Goal: Find specific page/section: Find specific page/section

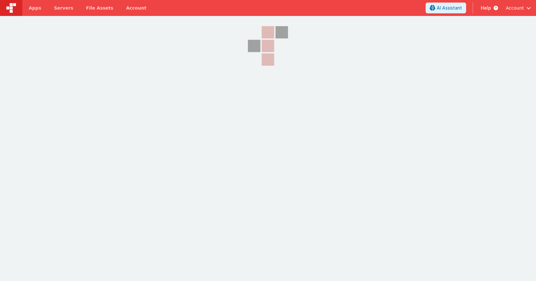
click at [442, 49] on section at bounding box center [268, 86] width 536 height 141
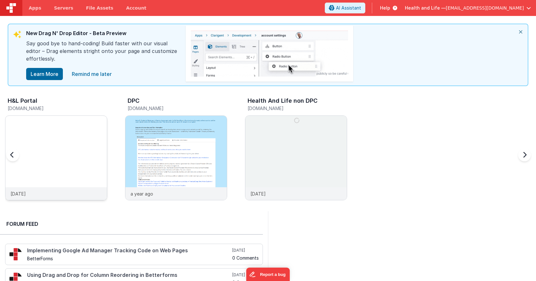
click at [85, 116] on img at bounding box center [55, 116] width 101 height 0
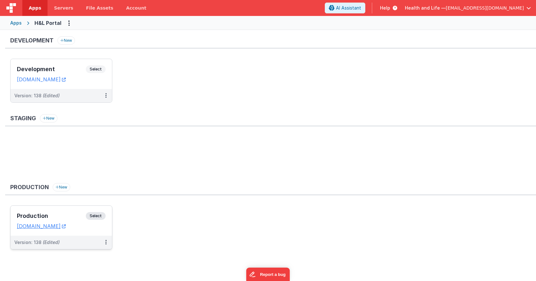
click at [97, 214] on span "Select" at bounding box center [96, 216] width 20 height 8
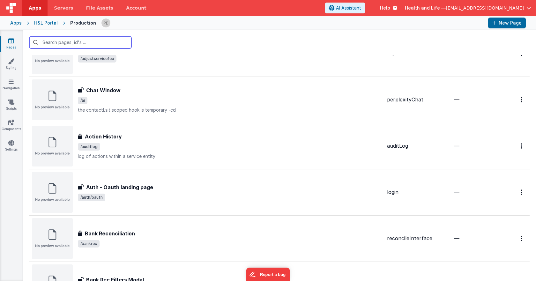
scroll to position [191, 0]
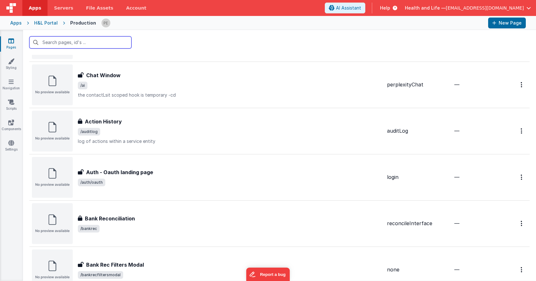
click at [96, 42] on input "text" at bounding box center [80, 42] width 102 height 12
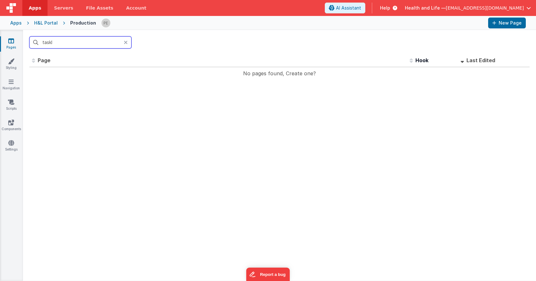
scroll to position [0, 0]
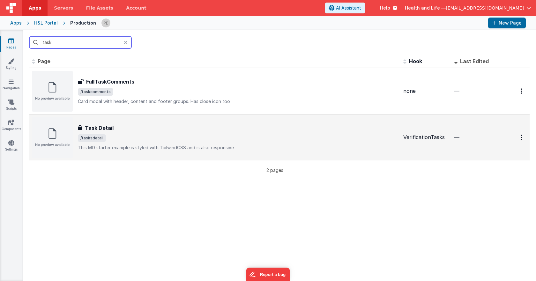
type input "task"
click at [162, 125] on div "Task Detail" at bounding box center [238, 128] width 320 height 8
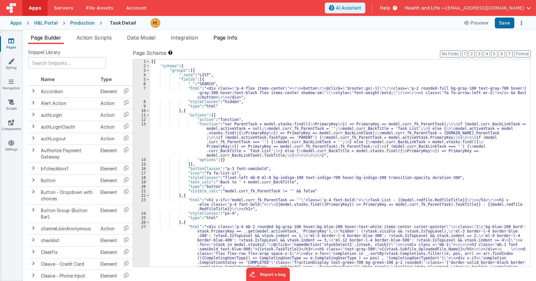
click at [219, 38] on span "Page Info" at bounding box center [225, 37] width 24 height 6
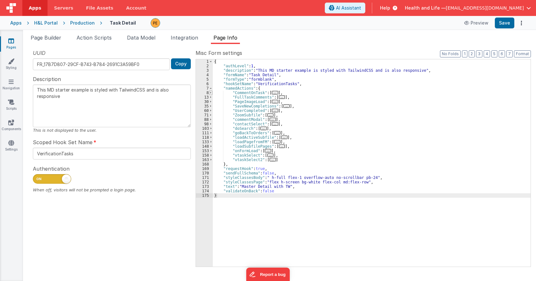
click at [210, 92] on span at bounding box center [211, 93] width 4 height 4
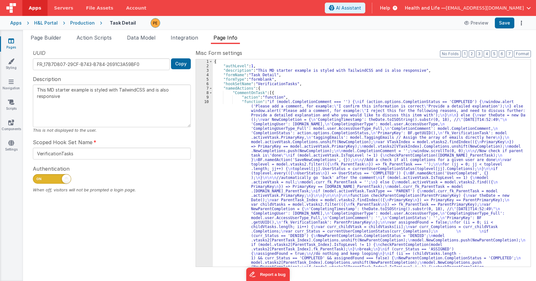
click at [232, 135] on div "{ "authLevel" : 1 , "description" : "This MD starter example is styled with Tai…" at bounding box center [369, 256] width 313 height 395
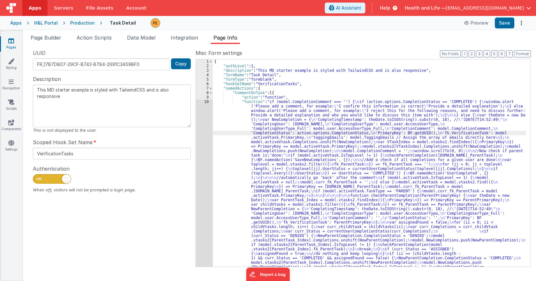
scroll to position [20, 0]
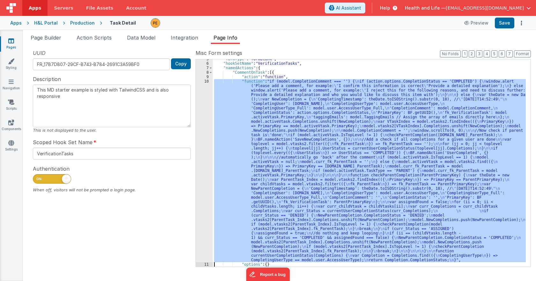
click at [207, 139] on div "10" at bounding box center [204, 170] width 17 height 183
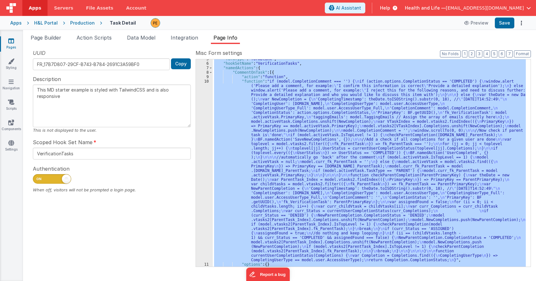
click at [207, 139] on div "10" at bounding box center [204, 170] width 17 height 183
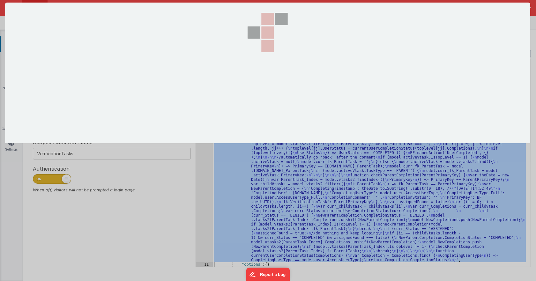
click at [207, 139] on div at bounding box center [267, 140] width 525 height 275
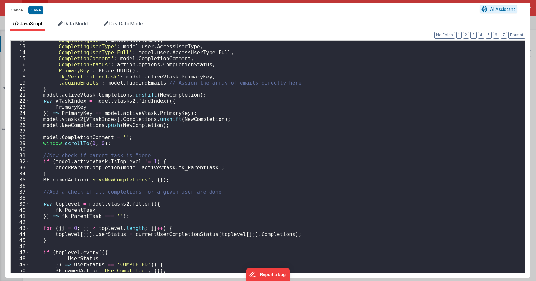
scroll to position [0, 0]
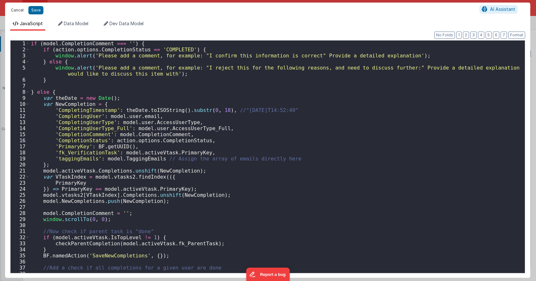
click at [23, 11] on button "Cancel" at bounding box center [17, 10] width 19 height 9
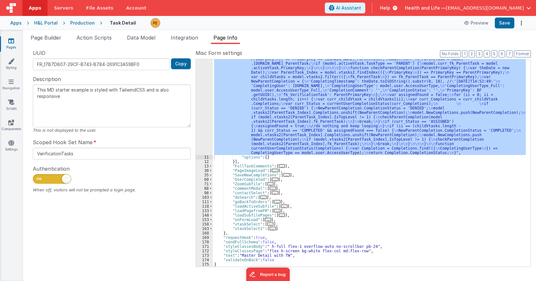
scroll to position [128, 0]
click at [212, 229] on span at bounding box center [211, 228] width 4 height 4
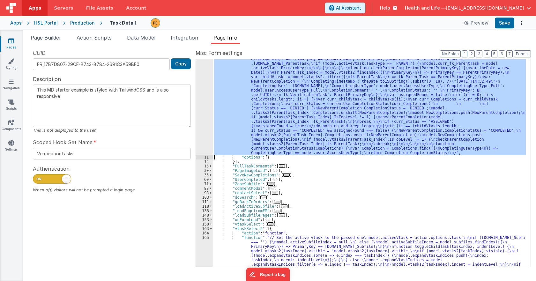
scroll to position [185, 0]
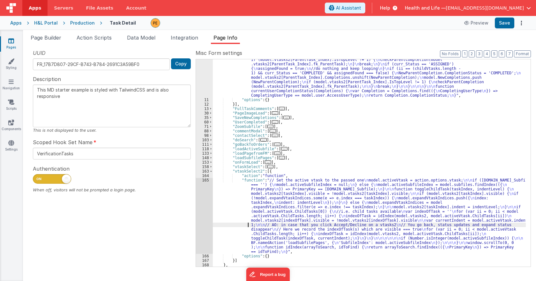
click at [233, 223] on div ""function" : "if (model.CompletionComment === '') { \n if (action.options.Compl…" at bounding box center [369, 112] width 313 height 395
click at [202, 221] on div "165" at bounding box center [204, 216] width 17 height 76
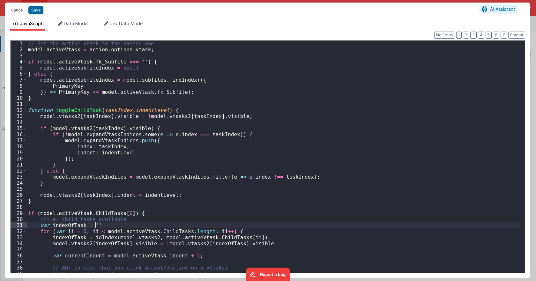
click at [202, 221] on div "// Set the active vtask to the passed one model . activeVtask = action . option…" at bounding box center [273, 163] width 493 height 245
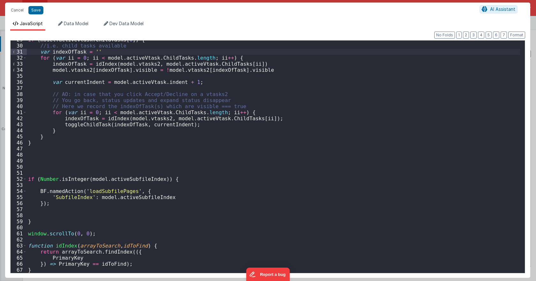
scroll to position [59, 0]
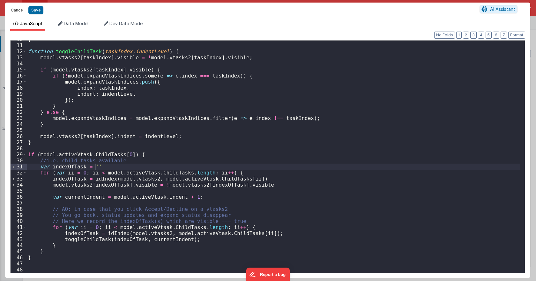
click at [18, 10] on button "Cancel" at bounding box center [17, 10] width 19 height 9
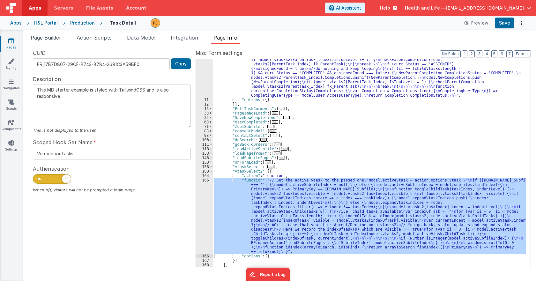
click at [32, 22] on div "Apps H&L Portal Production Task Detail Preview Save" at bounding box center [268, 23] width 536 height 14
click at [48, 26] on div "H&L Portal" at bounding box center [46, 23] width 24 height 6
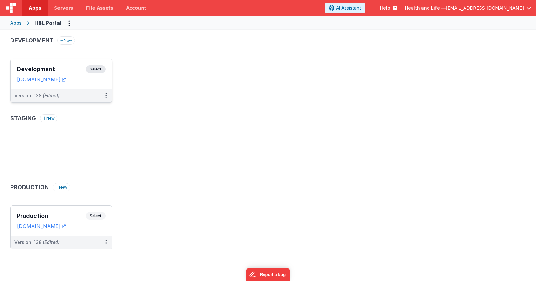
click at [98, 70] on span "Select" at bounding box center [96, 69] width 20 height 8
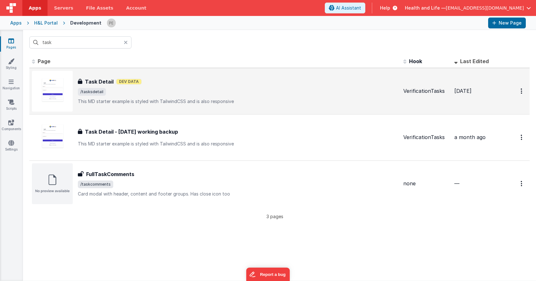
click at [163, 81] on div "Task Detail Dev Data" at bounding box center [238, 82] width 320 height 8
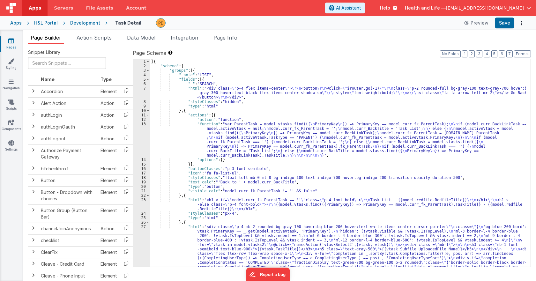
click at [72, 23] on div "Development" at bounding box center [85, 23] width 30 height 6
